Goal: Task Accomplishment & Management: Use online tool/utility

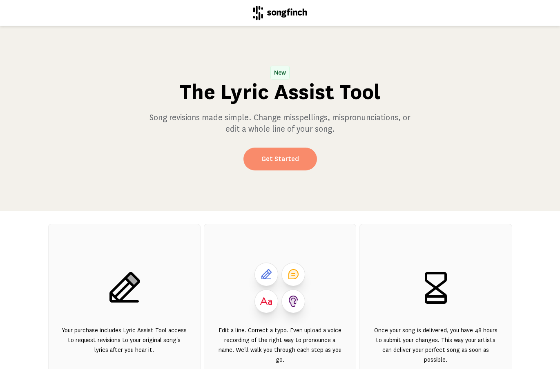
click at [276, 164] on link "Get Started" at bounding box center [279, 159] width 73 height 23
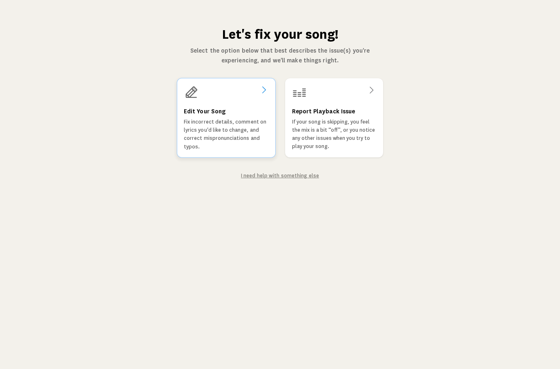
click at [262, 91] on icon at bounding box center [263, 90] width 10 height 10
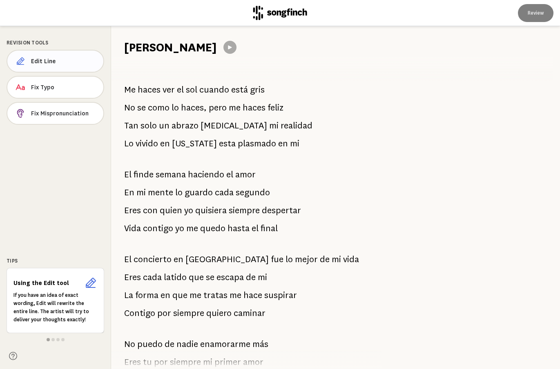
click at [44, 65] on span "Edit Line" at bounding box center [64, 61] width 66 height 8
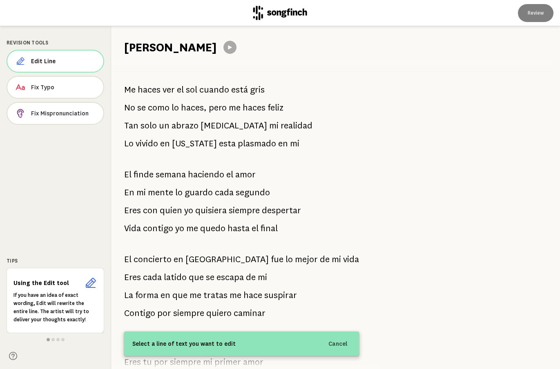
click at [180, 45] on h1 "[PERSON_NAME]" at bounding box center [170, 47] width 93 height 16
click at [173, 50] on h1 "[PERSON_NAME]" at bounding box center [170, 47] width 93 height 16
click at [42, 87] on span "Fix Typo" at bounding box center [64, 87] width 66 height 8
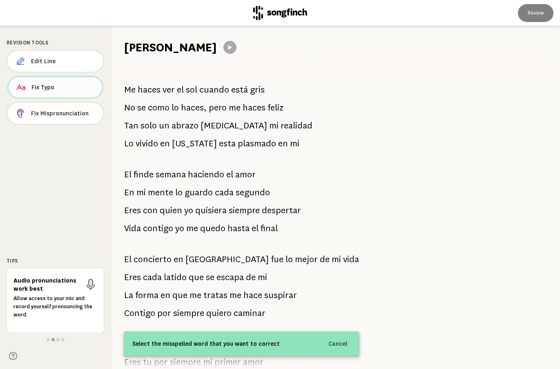
click at [42, 87] on span "Fix Typo" at bounding box center [63, 87] width 64 height 8
click at [172, 52] on h1 "[PERSON_NAME]" at bounding box center [170, 47] width 93 height 16
click at [190, 47] on h1 "[PERSON_NAME]" at bounding box center [170, 47] width 93 height 16
click at [54, 167] on div "Revision Tools Edit Line Fix Typo Fix Mispronunciation Tips Audio pronunciation…" at bounding box center [55, 197] width 111 height 343
click at [371, 210] on div "Me haces ver el sol cuando está gris No se como lo haces, pero me haces feliz T…" at bounding box center [241, 213] width 261 height 314
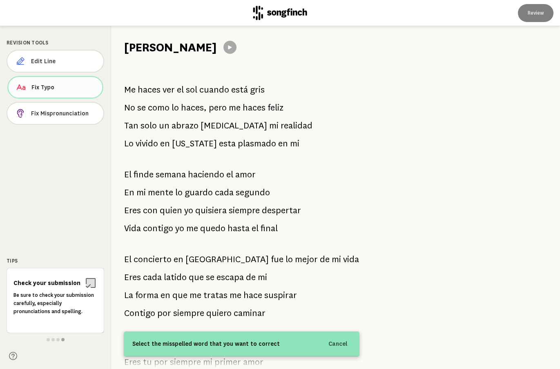
click at [36, 87] on span "Fix Typo" at bounding box center [63, 87] width 64 height 8
click at [407, 229] on div at bounding box center [466, 197] width 188 height 343
click at [144, 49] on h1 "[PERSON_NAME]" at bounding box center [170, 47] width 93 height 16
click at [178, 49] on h1 "[PERSON_NAME]" at bounding box center [170, 47] width 93 height 16
click at [188, 48] on h1 "[PERSON_NAME]" at bounding box center [170, 47] width 93 height 16
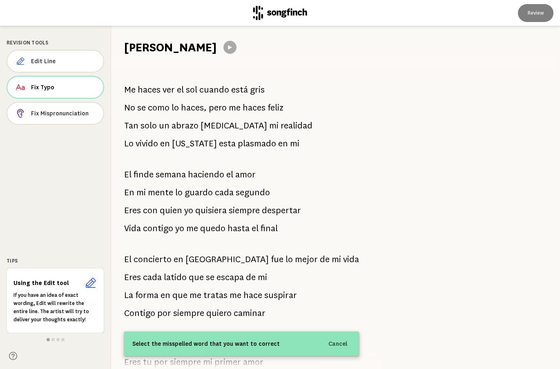
click at [305, 113] on div "Me haces ver el sol cuando está gris No se como lo haces, pero me haces feliz T…" at bounding box center [241, 213] width 261 height 314
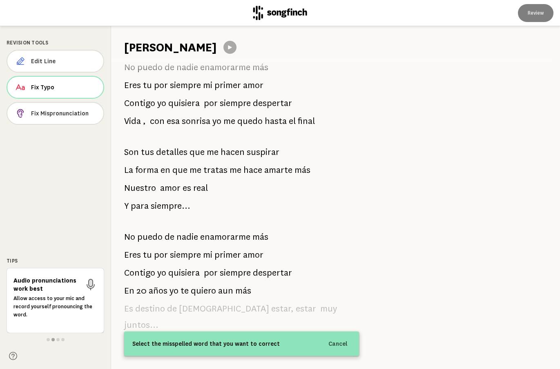
scroll to position [284, 0]
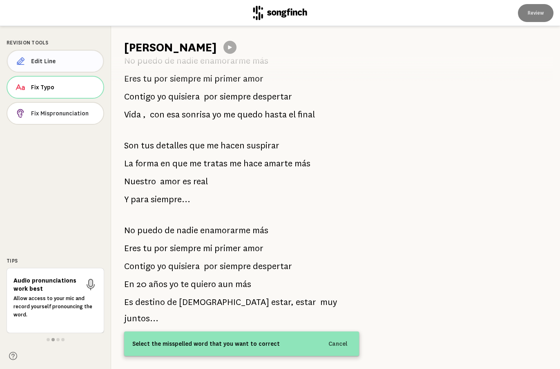
click at [51, 63] on span "Edit Line" at bounding box center [63, 61] width 65 height 8
click at [40, 87] on span "Fix Typo" at bounding box center [63, 87] width 65 height 8
click at [391, 300] on div at bounding box center [466, 197] width 188 height 343
click at [42, 60] on span "Edit Line" at bounding box center [64, 61] width 66 height 8
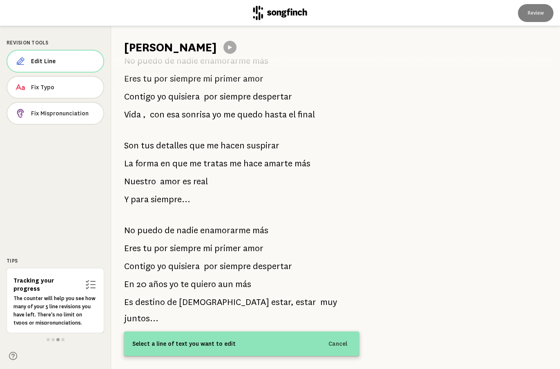
click at [220, 347] on span "Select a line of text you want to edit" at bounding box center [183, 344] width 103 height 10
click at [207, 344] on span "Select a line of text you want to edit" at bounding box center [183, 344] width 103 height 10
click at [151, 49] on h1 "[PERSON_NAME]" at bounding box center [170, 47] width 93 height 16
click at [152, 51] on h1 "[PERSON_NAME]" at bounding box center [170, 47] width 93 height 16
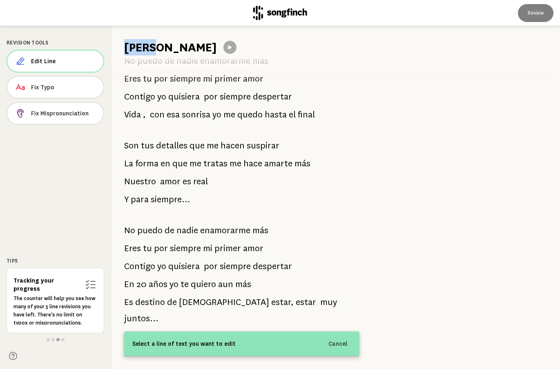
click at [152, 51] on h1 "[PERSON_NAME]" at bounding box center [170, 47] width 93 height 16
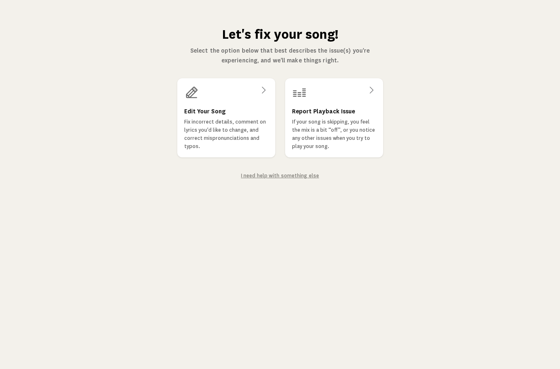
click at [271, 176] on link "I need help with something else" at bounding box center [280, 176] width 78 height 6
